Goal: Task Accomplishment & Management: Manage account settings

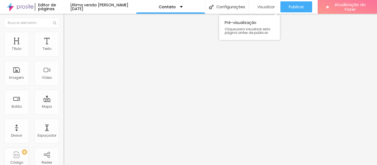
click at [262, 4] on div "Visualizar" at bounding box center [264, 6] width 20 height 11
click at [63, 88] on div "Editar nulo Conteúdo Estilo Avançado Alinhamento" at bounding box center [94, 89] width 63 height 151
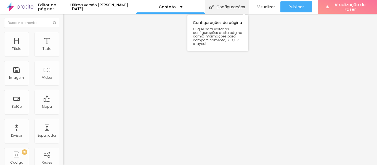
click at [221, 4] on div "Configurações" at bounding box center [227, 7] width 44 height 14
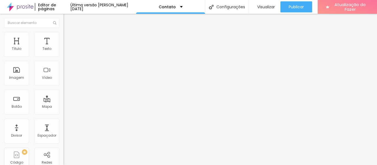
click at [266, 7] on font "Visualizar" at bounding box center [266, 7] width 18 height 6
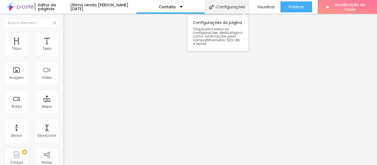
click at [223, 2] on div "Configurações" at bounding box center [227, 7] width 44 height 14
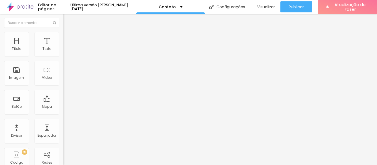
drag, startPoint x: 123, startPoint y: 58, endPoint x: 113, endPoint y: 55, distance: 10.2
type input "GODSOFSKYART"
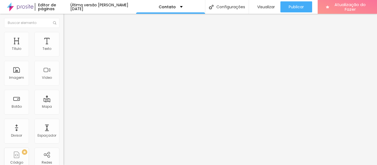
drag, startPoint x: 48, startPoint y: 79, endPoint x: 191, endPoint y: 84, distance: 142.6
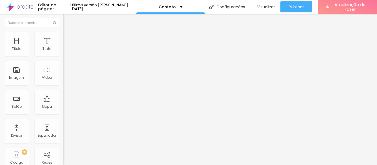
drag, startPoint x: 174, startPoint y: 111, endPoint x: 239, endPoint y: 111, distance: 64.8
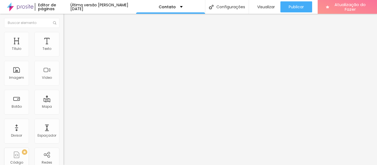
drag, startPoint x: 229, startPoint y: 110, endPoint x: 111, endPoint y: 114, distance: 117.8
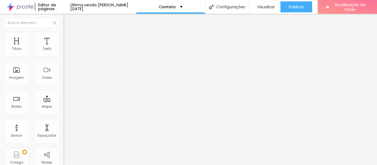
scroll to position [55, 0]
type input "GODS OF SKY - ARTE DOS CÉUS"
drag, startPoint x: 177, startPoint y: 83, endPoint x: 232, endPoint y: 84, distance: 55.2
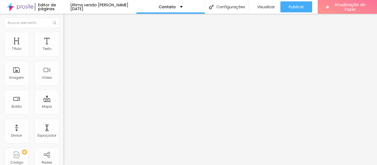
type textarea "Contato de Ricardo"
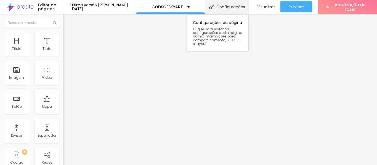
click at [221, 5] on font "Configurações" at bounding box center [230, 7] width 29 height 6
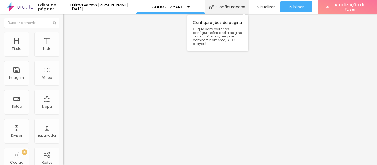
click at [231, 10] on div "Configurações" at bounding box center [227, 7] width 44 height 14
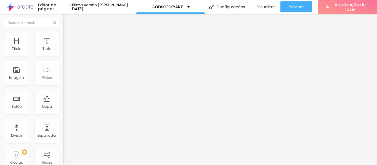
click at [266, 8] on font "Visualizar" at bounding box center [266, 7] width 18 height 6
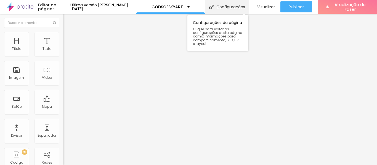
click at [222, 8] on font "Configurações" at bounding box center [230, 7] width 29 height 6
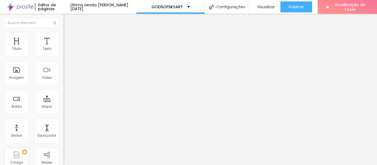
click at [261, 8] on font "Visualizar" at bounding box center [266, 7] width 18 height 6
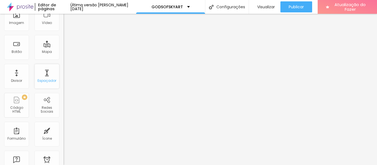
scroll to position [55, 0]
click at [262, 5] on font "Visualizar" at bounding box center [266, 7] width 18 height 6
click at [184, 6] on div "GODSOFSKYART" at bounding box center [170, 7] width 38 height 4
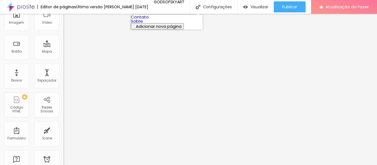
click at [143, 24] on link "Sobre" at bounding box center [137, 21] width 12 height 6
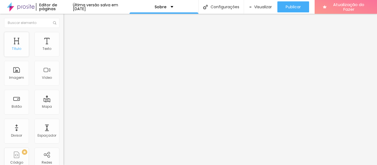
click at [21, 45] on div "Título" at bounding box center [16, 44] width 25 height 25
click at [17, 45] on div "Título" at bounding box center [16, 44] width 25 height 25
click at [44, 45] on div "Texto" at bounding box center [46, 44] width 25 height 25
click at [17, 45] on div "Título" at bounding box center [16, 44] width 25 height 25
click at [15, 77] on font "Imagem" at bounding box center [16, 77] width 15 height 5
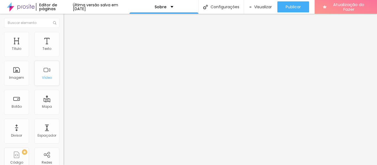
click at [42, 75] on div "Vídeo" at bounding box center [46, 73] width 25 height 25
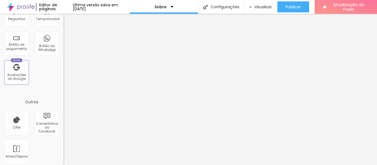
scroll to position [207, 0]
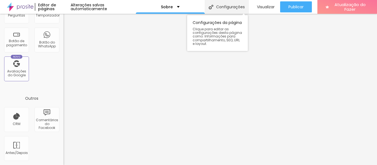
click at [219, 9] on font "Configurações" at bounding box center [230, 7] width 29 height 6
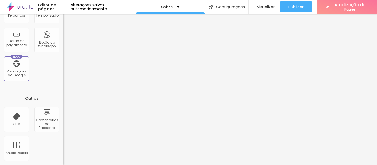
drag, startPoint x: 270, startPoint y: 78, endPoint x: 136, endPoint y: 122, distance: 141.0
click at [263, 6] on font "Visualizar" at bounding box center [266, 7] width 18 height 6
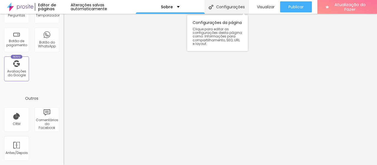
click at [236, 8] on font "Configurações" at bounding box center [230, 7] width 29 height 6
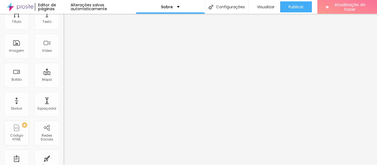
scroll to position [0, 0]
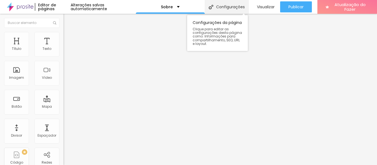
click at [227, 4] on font "Configurações" at bounding box center [230, 7] width 29 height 6
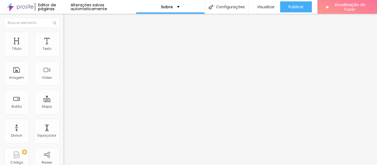
click at [267, 8] on font "Visualizar" at bounding box center [266, 7] width 18 height 6
click at [63, 50] on font "Encaixotado" at bounding box center [74, 47] width 22 height 5
click at [63, 32] on li "Estilo" at bounding box center [94, 35] width 63 height 6
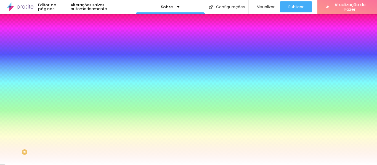
click at [67, 51] on font "Adicionar imagem" at bounding box center [83, 48] width 32 height 5
click at [99, 50] on img at bounding box center [100, 47] width 3 height 3
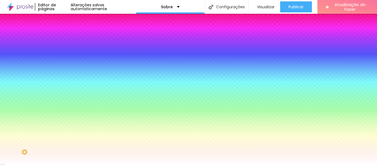
click at [63, 37] on li "Avançado" at bounding box center [94, 40] width 63 height 6
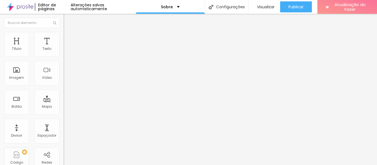
click at [63, 31] on img at bounding box center [65, 28] width 5 height 5
click at [68, 38] on font "Estilo" at bounding box center [72, 35] width 9 height 5
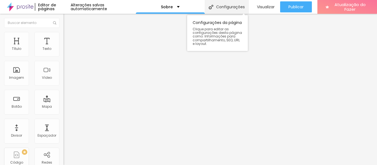
click at [218, 6] on font "Configurações" at bounding box center [230, 7] width 29 height 6
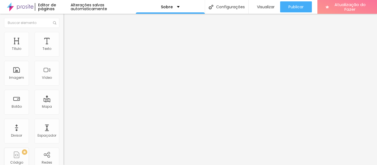
click at [176, 4] on div "Sobre" at bounding box center [170, 7] width 69 height 14
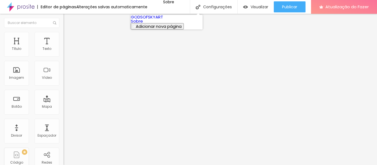
click at [151, 18] on font "GODSOFSKYART" at bounding box center [147, 17] width 32 height 6
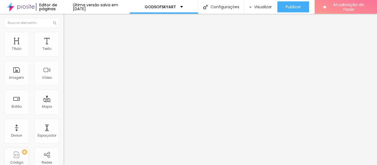
click at [63, 50] on font "Completo" at bounding box center [71, 47] width 17 height 5
click at [63, 53] on font "Encaixotado" at bounding box center [74, 51] width 22 height 5
click at [63, 59] on font "Completo" at bounding box center [71, 56] width 17 height 5
click at [63, 34] on img at bounding box center [65, 34] width 5 height 5
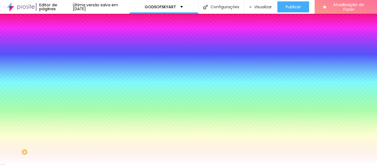
click at [63, 37] on img at bounding box center [65, 39] width 5 height 5
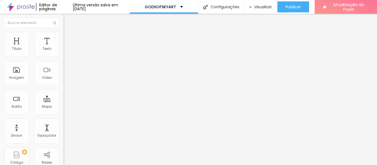
click at [68, 20] on img "button" at bounding box center [70, 20] width 4 height 4
click at [183, 7] on div "GODSOFSKYART" at bounding box center [163, 7] width 38 height 4
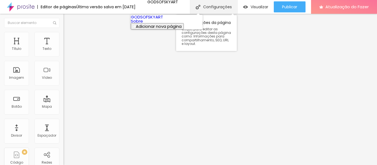
click at [215, 6] on font "Configurações" at bounding box center [217, 7] width 29 height 6
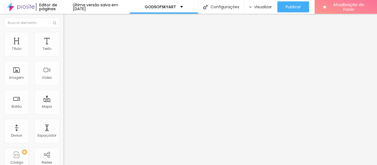
click at [267, 6] on font "Visualizar" at bounding box center [263, 7] width 18 height 6
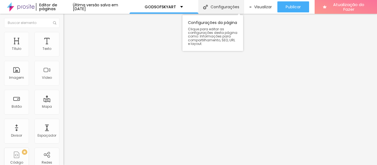
click at [226, 1] on div "Configurações" at bounding box center [220, 7] width 45 height 14
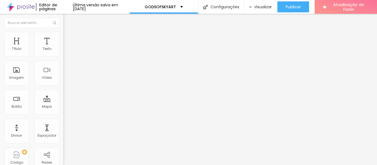
drag, startPoint x: 147, startPoint y: 89, endPoint x: 316, endPoint y: 57, distance: 172.4
click at [63, 36] on li "Estilo" at bounding box center [94, 35] width 63 height 6
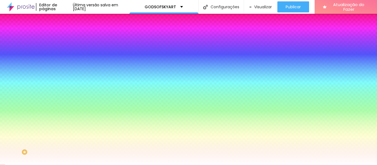
click at [63, 53] on div "Efeito da Imagem" at bounding box center [94, 51] width 63 height 3
click at [63, 37] on li "Avançado" at bounding box center [94, 40] width 63 height 6
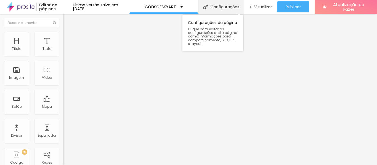
click at [226, 8] on font "Configurações" at bounding box center [224, 7] width 29 height 6
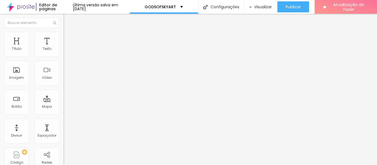
click at [262, 7] on font "Visualizar" at bounding box center [263, 7] width 18 height 6
click at [187, 3] on div "GODSOFSKYART" at bounding box center [163, 7] width 69 height 14
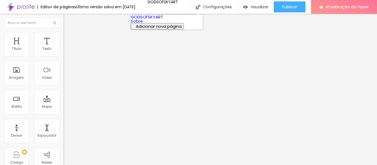
click at [158, 19] on font "GODSOFSKYART" at bounding box center [147, 17] width 32 height 6
